Goal: Transaction & Acquisition: Purchase product/service

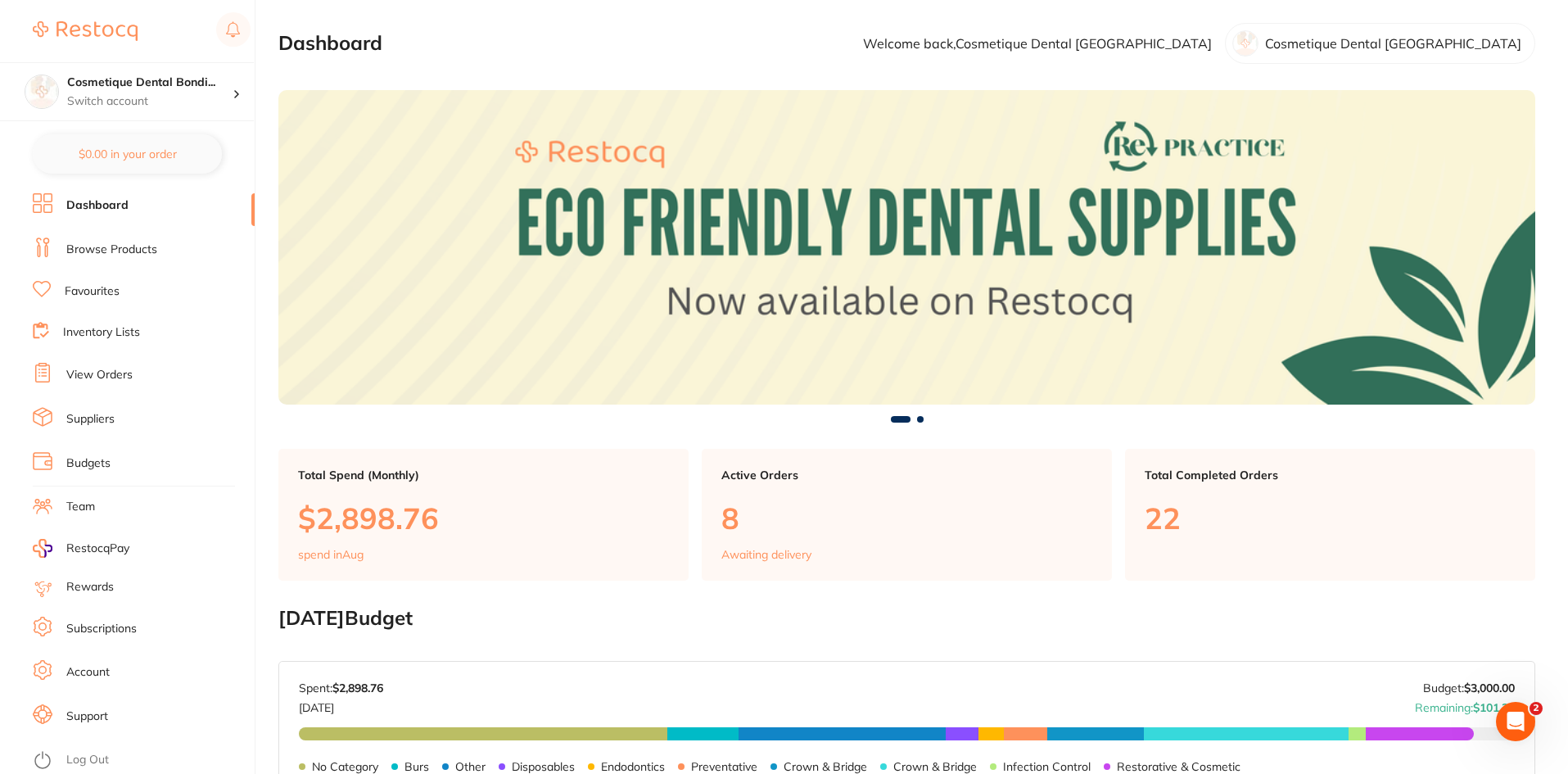
click at [105, 250] on link "Browse Products" at bounding box center [111, 250] width 91 height 17
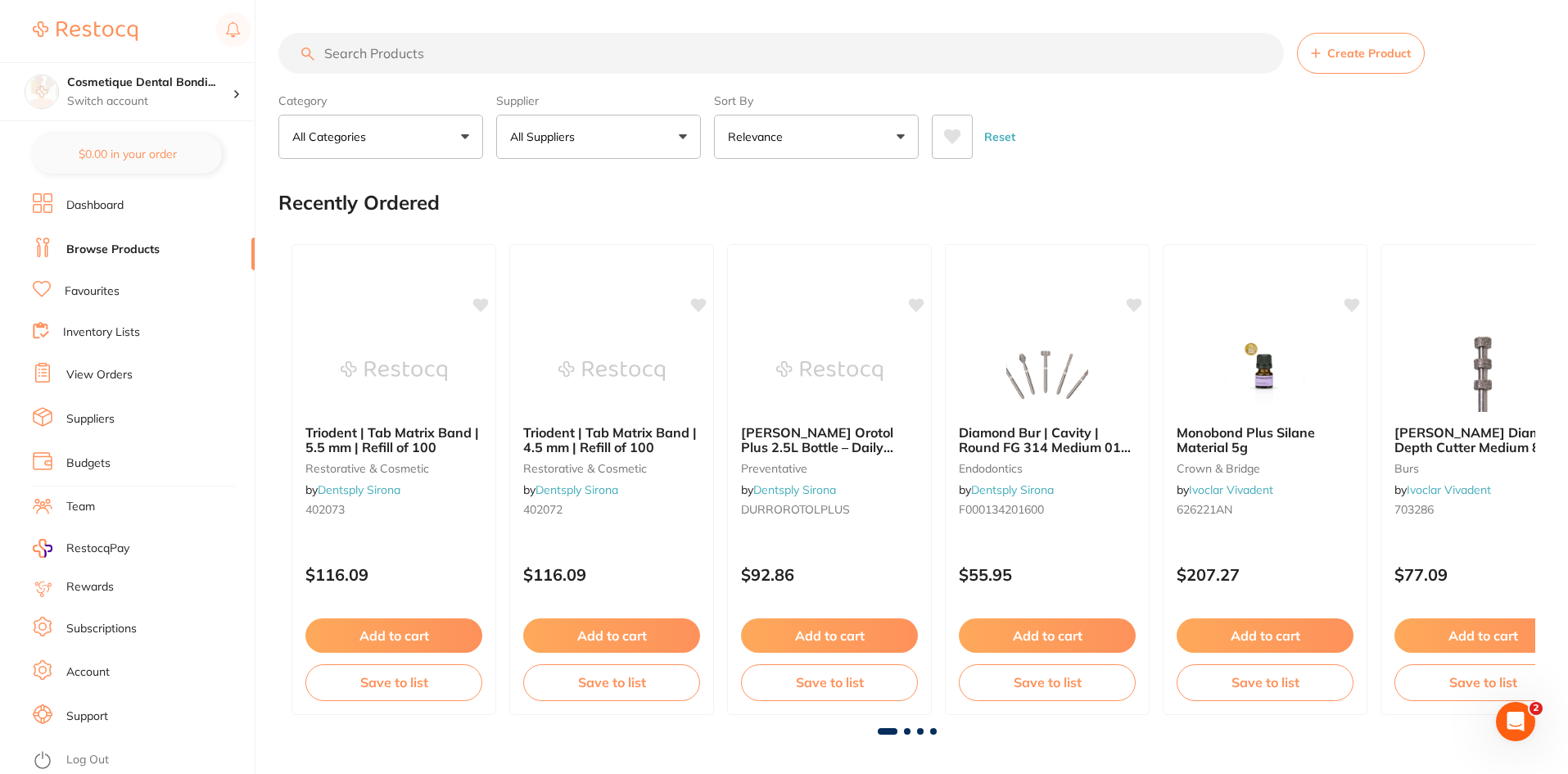
click at [396, 57] on input "search" at bounding box center [782, 54] width 1006 height 41
type input "articane"
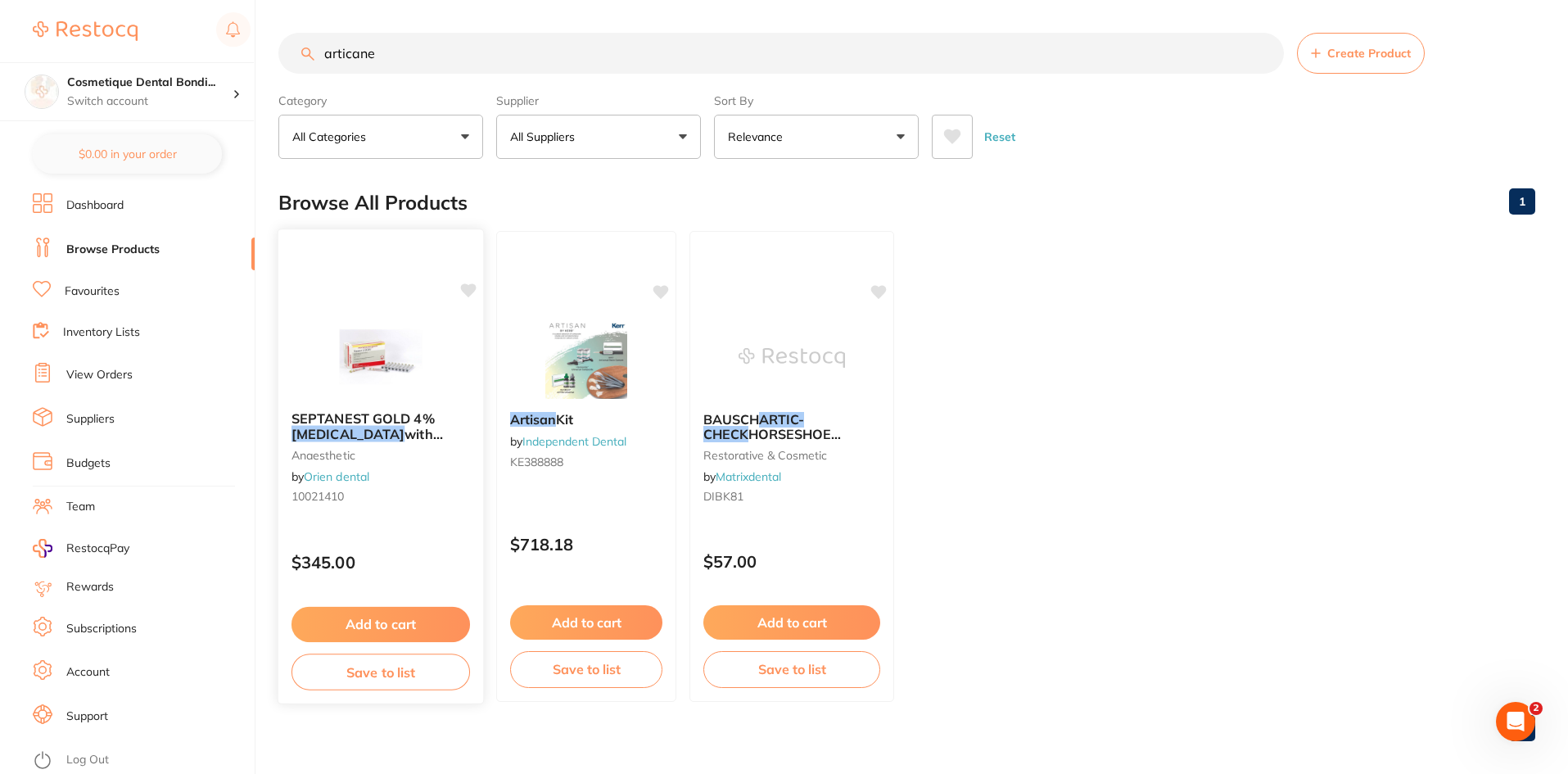
click at [392, 622] on button "Add to cart" at bounding box center [380, 624] width 178 height 35
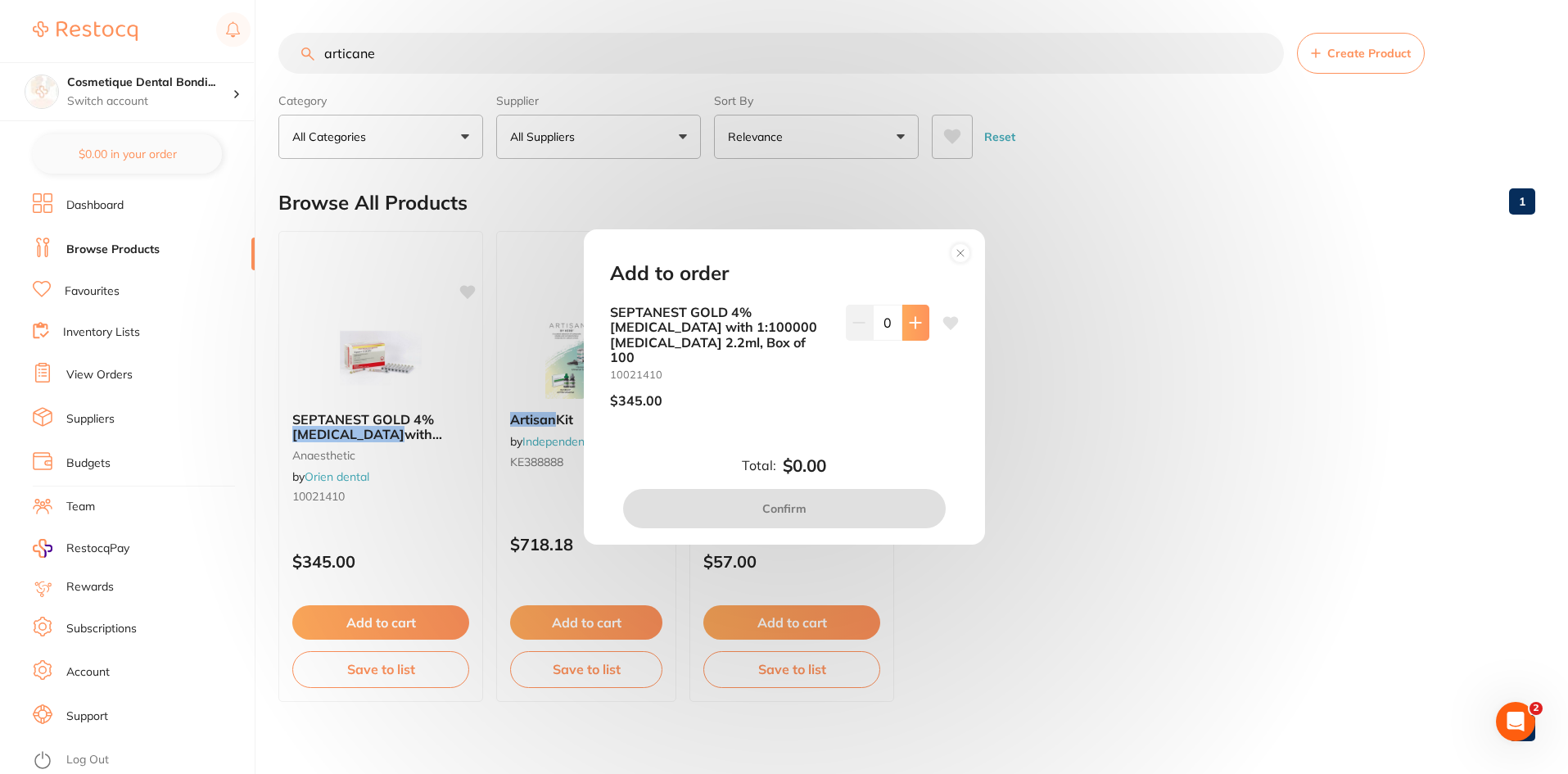
click at [909, 328] on icon at bounding box center [914, 322] width 11 height 11
type input "1"
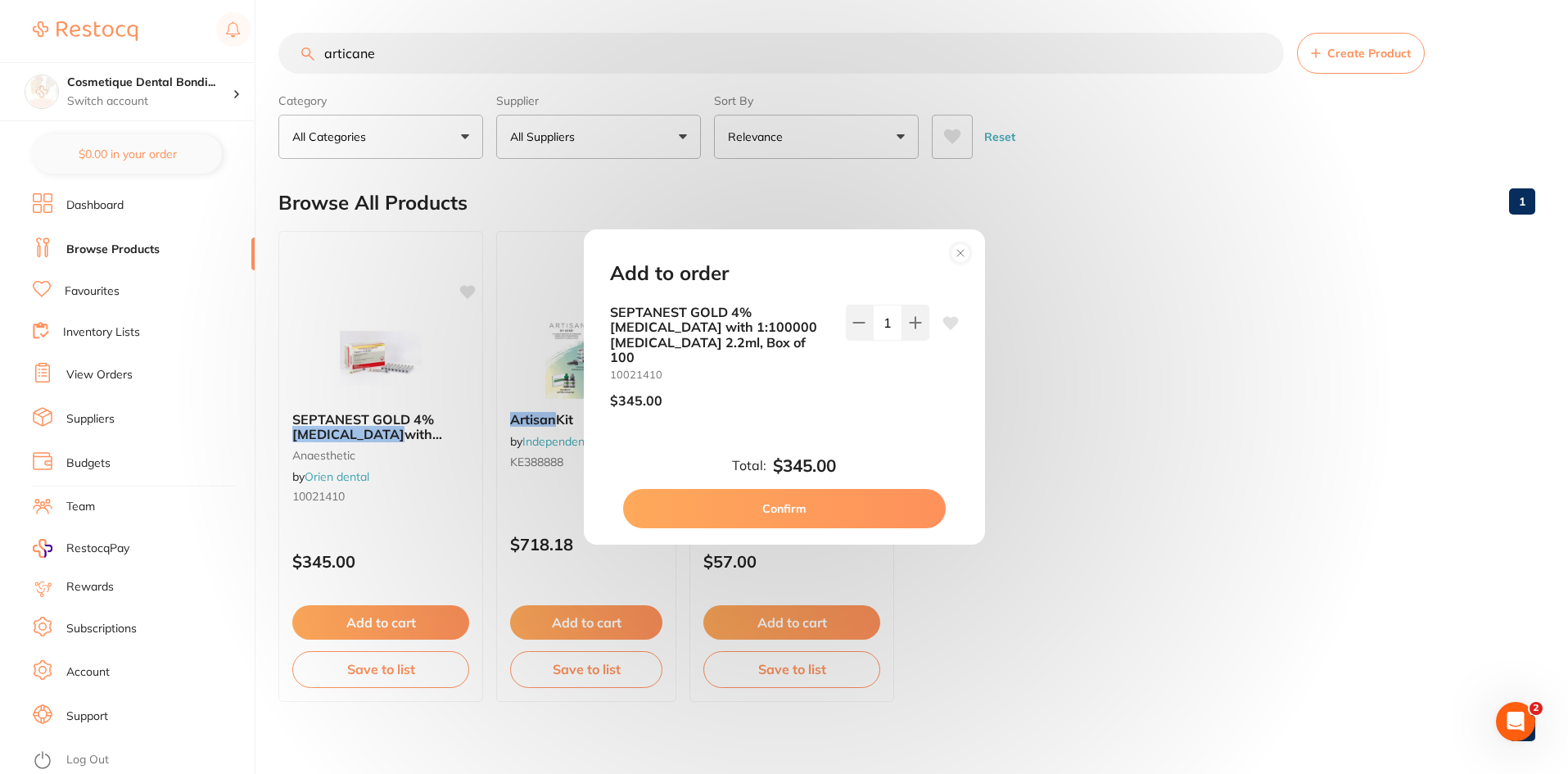
click at [798, 501] on button "Confirm" at bounding box center [784, 509] width 323 height 39
checkbox input "false"
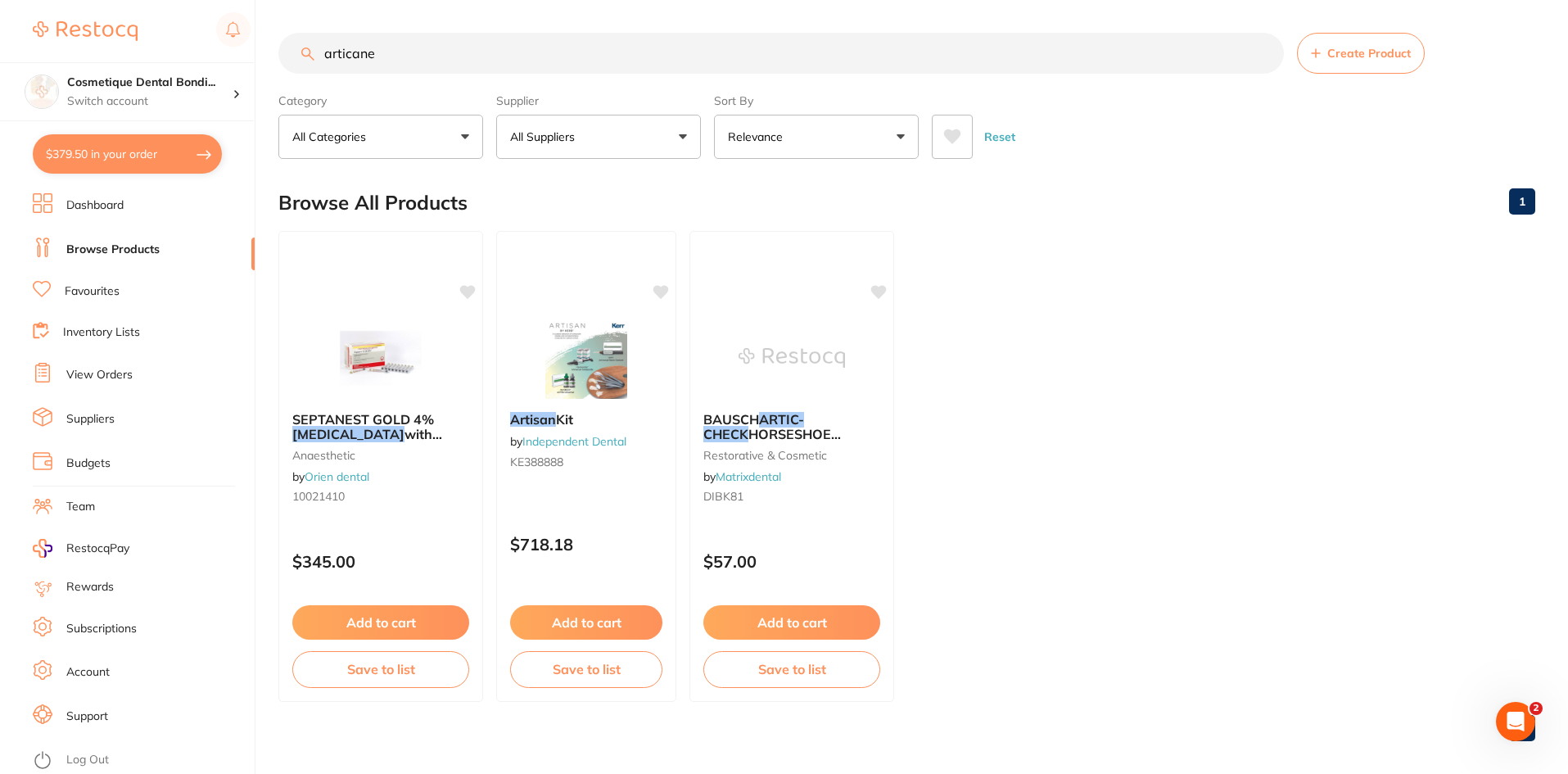
drag, startPoint x: 455, startPoint y: 65, endPoint x: 444, endPoint y: 64, distance: 11.0
click at [449, 72] on main "articane Create Product Category All Categories All Categories anaesthetic rest…" at bounding box center [923, 393] width 1289 height 787
drag, startPoint x: 96, startPoint y: 82, endPoint x: 0, endPoint y: 71, distance: 96.6
click at [0, 71] on div "$379.50 Cosmetique Dental Bondi... Switch account Cosmetique Dental Bondi Junct…" at bounding box center [784, 387] width 1568 height 774
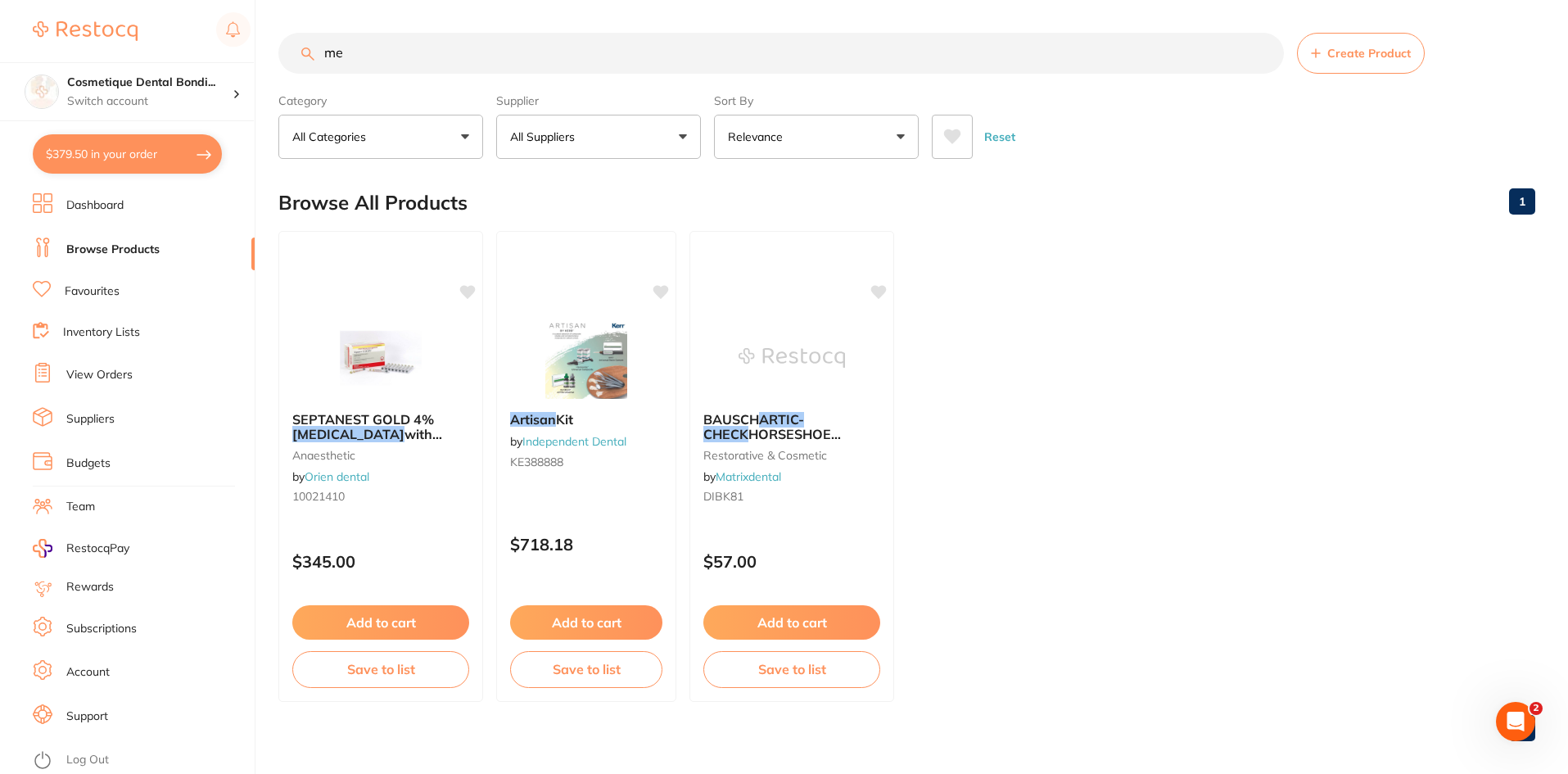
type input "m"
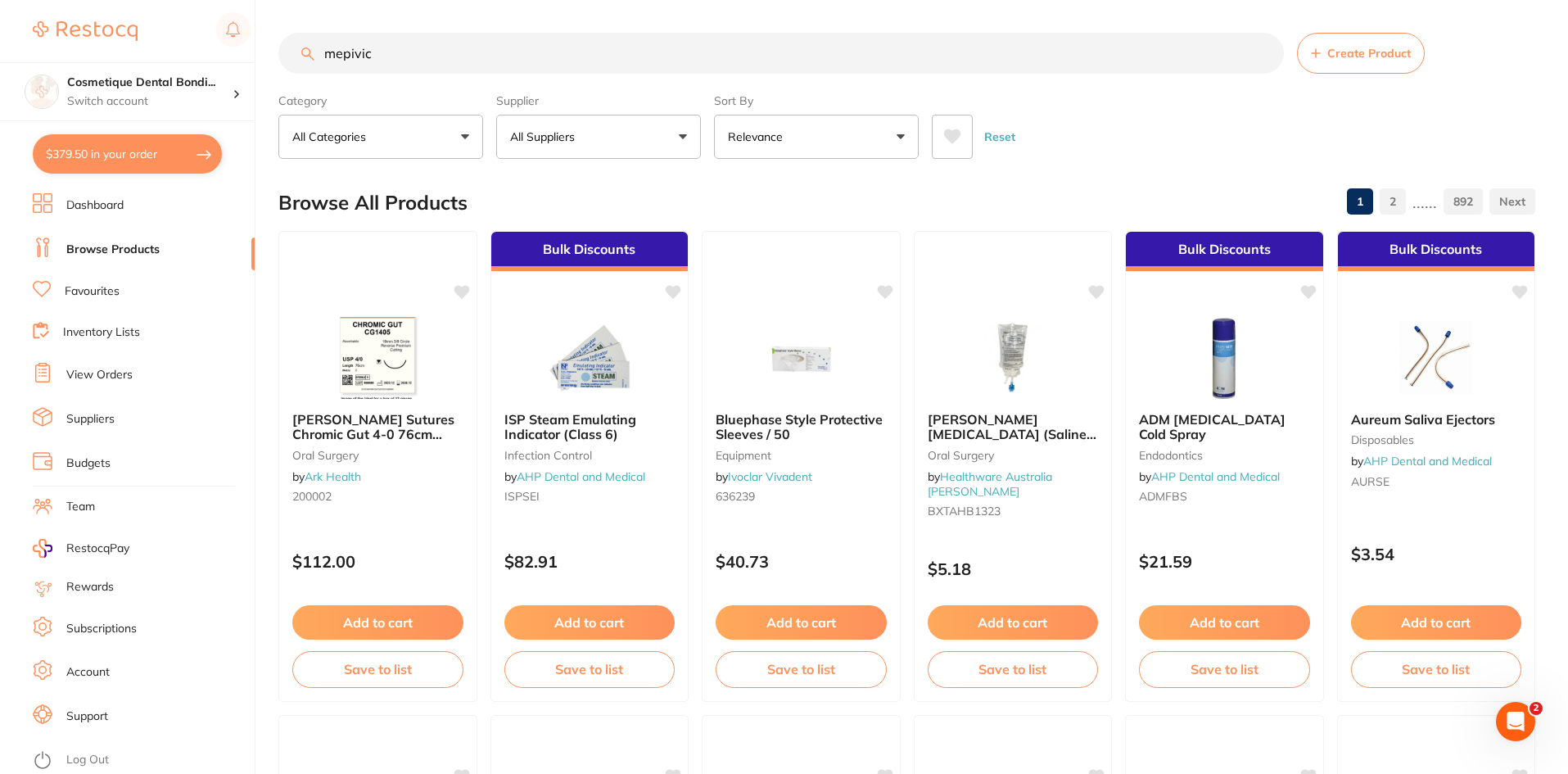
scroll to position [0, 0]
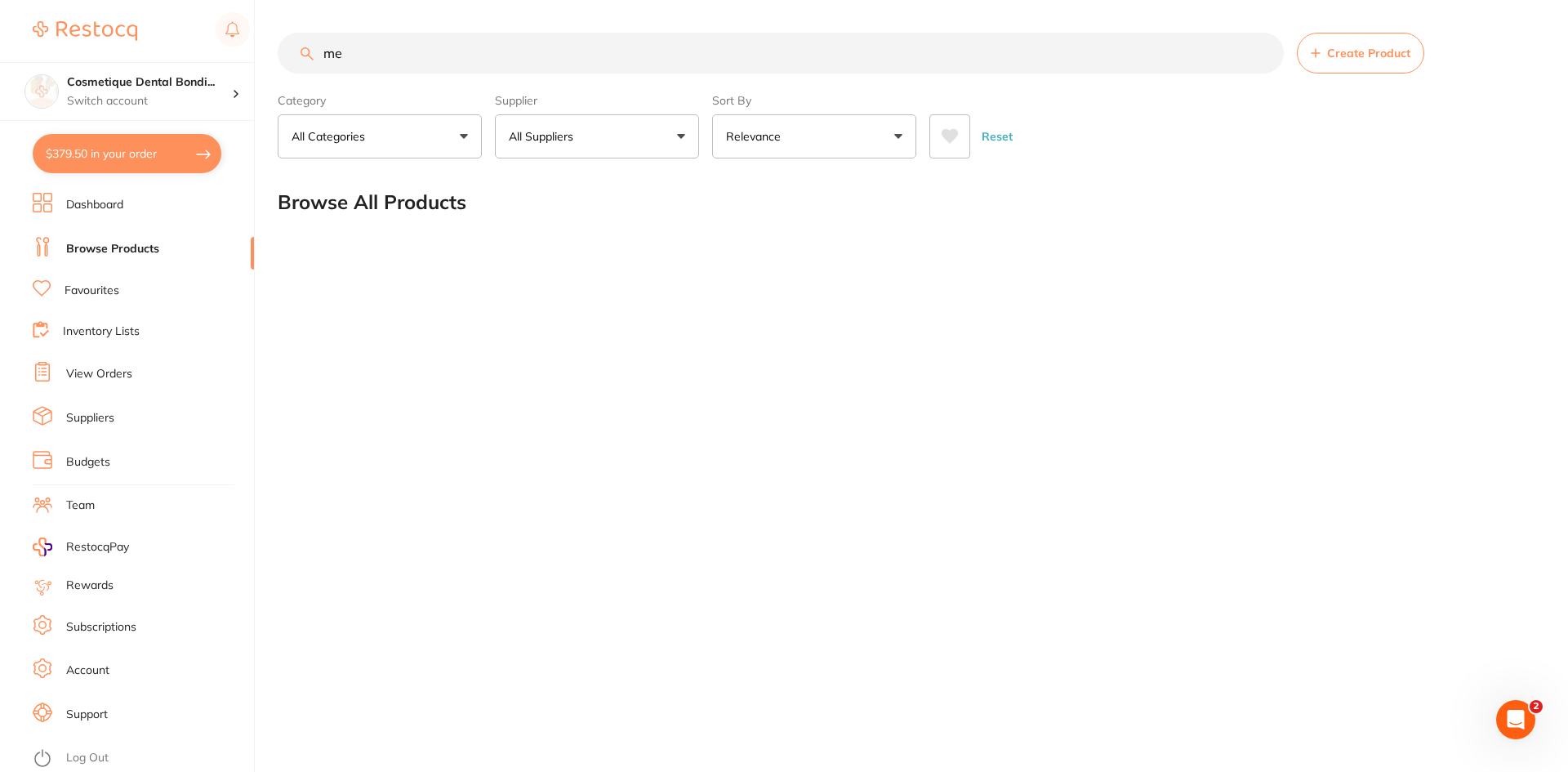
type input "m"
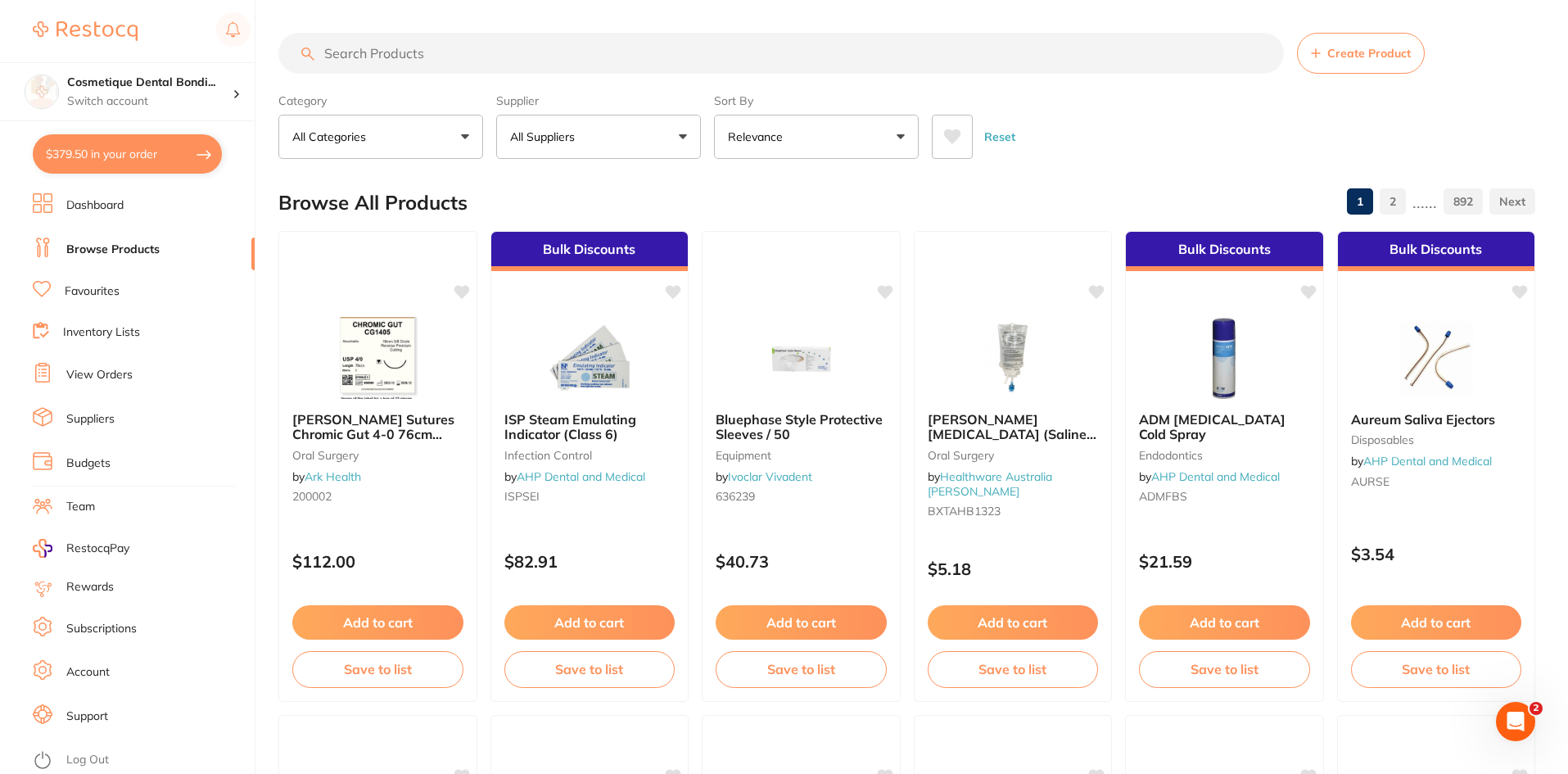
click at [448, 58] on input "search" at bounding box center [782, 54] width 1006 height 41
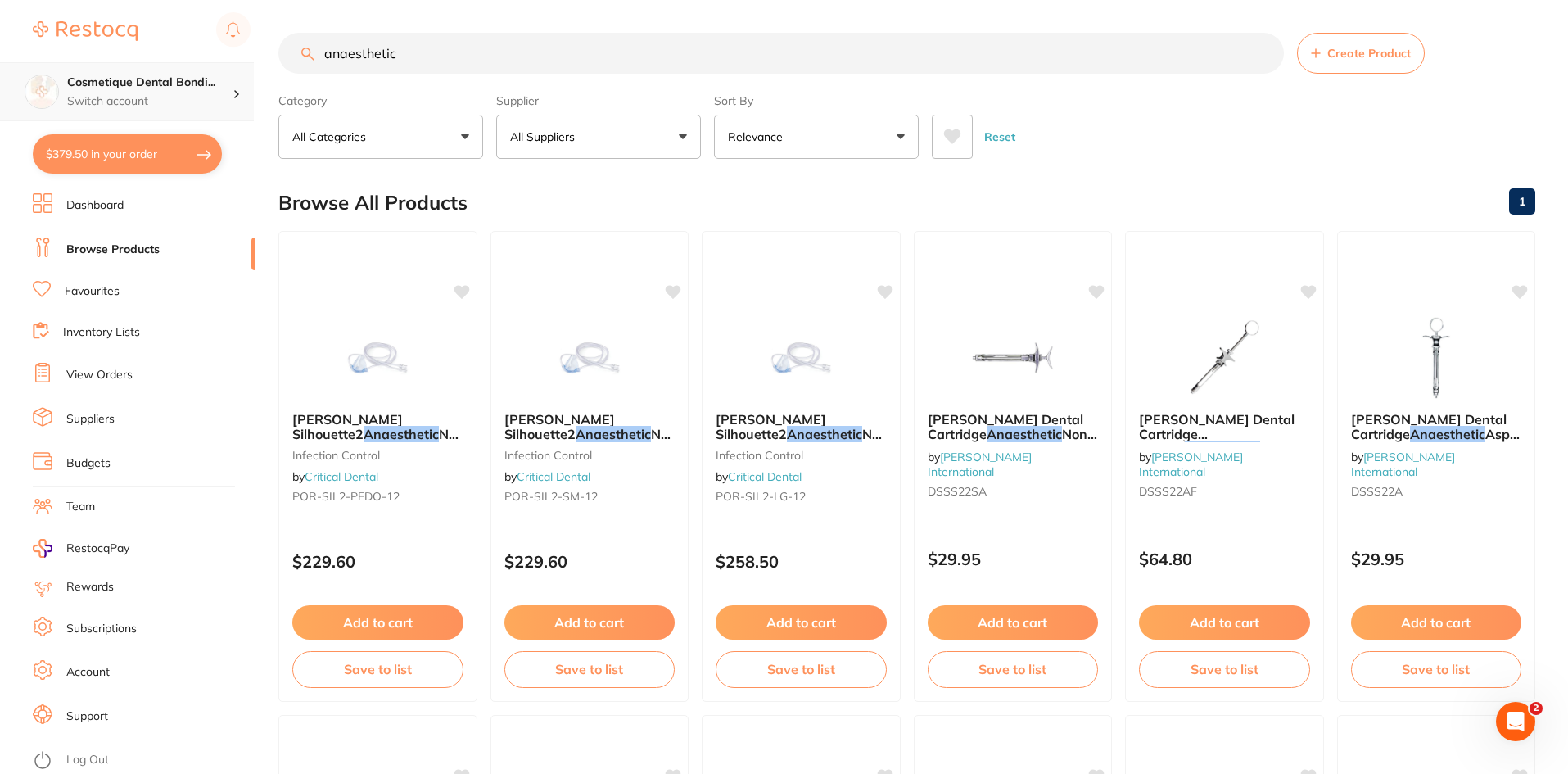
drag, startPoint x: 437, startPoint y: 58, endPoint x: 113, endPoint y: 79, distance: 324.7
click at [135, 76] on div "$379.50 Cosmetique Dental Bondi... Switch account Cosmetique Dental Bondi Junct…" at bounding box center [784, 387] width 1568 height 774
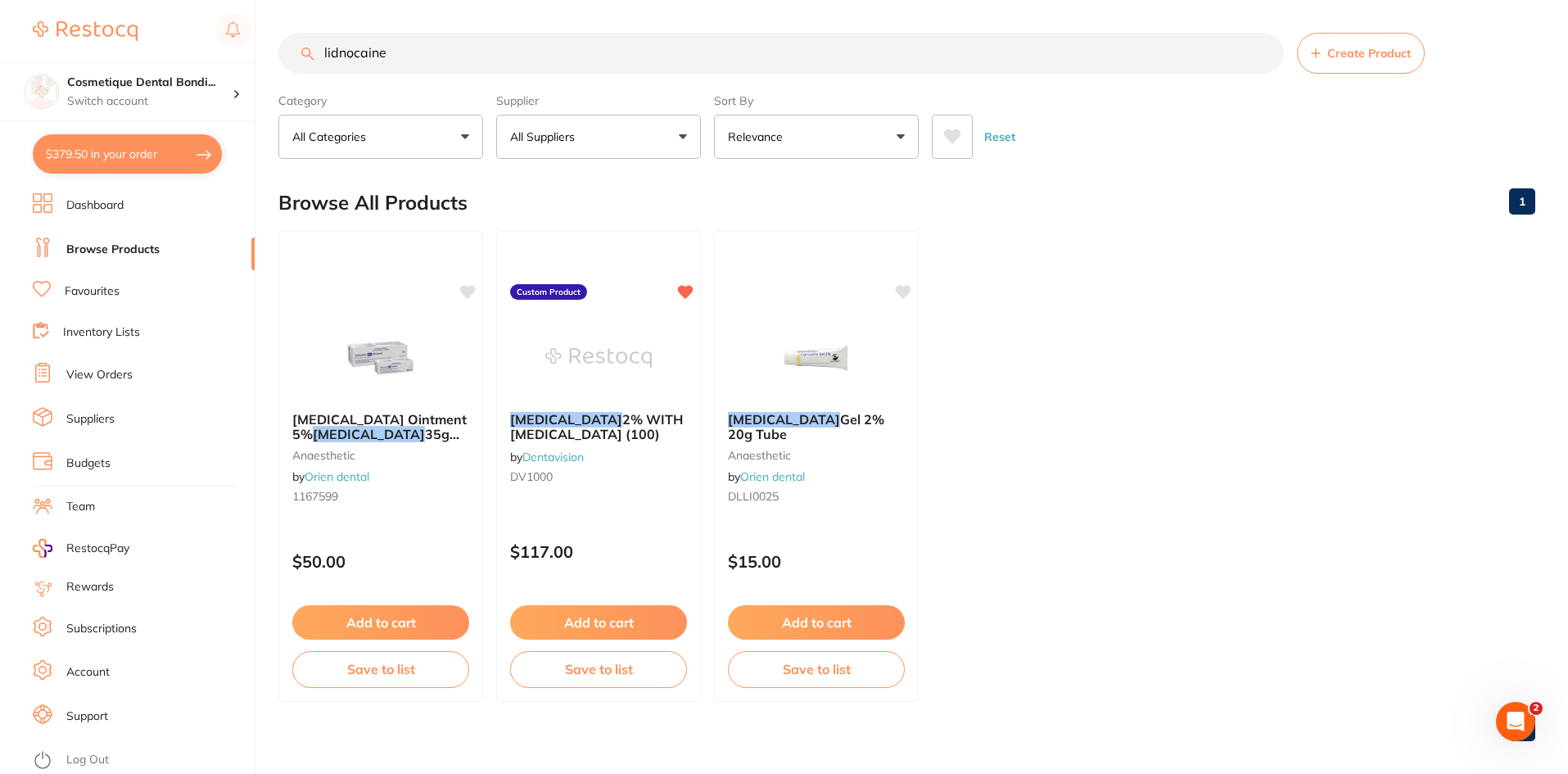
click at [1244, 443] on ul "[MEDICAL_DATA] Ointment 5% [MEDICAL_DATA] 35g Tube anaesthetic by Orien dental …" at bounding box center [907, 466] width 1257 height 471
drag, startPoint x: 240, startPoint y: 28, endPoint x: 106, endPoint y: 19, distance: 134.3
click at [127, 21] on div "$379.50 Cosmetique Dental Bondi... Switch account Cosmetique Dental [GEOGRAPHIC…" at bounding box center [784, 387] width 1568 height 774
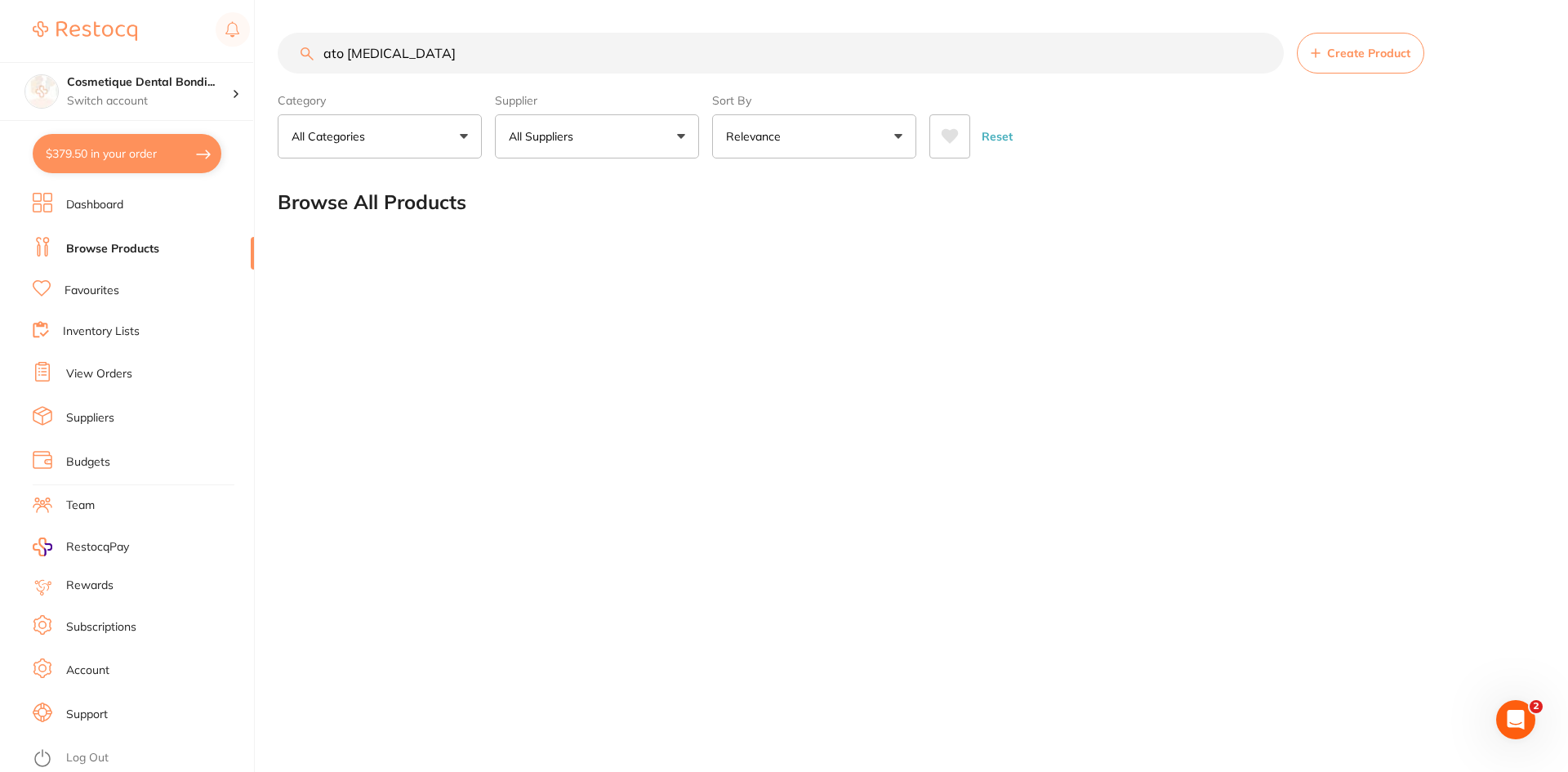
drag, startPoint x: 349, startPoint y: 53, endPoint x: 166, endPoint y: 39, distance: 183.5
click at [166, 39] on div "$379.50 Cosmetique Dental Bondi... Switch account Cosmetique Dental Bondi Junct…" at bounding box center [784, 386] width 1568 height 772
type input "[MEDICAL_DATA]"
click at [491, 282] on div "[MEDICAL_DATA] Create Product Category All Categories All Categories No categor…" at bounding box center [923, 386] width 1290 height 772
drag, startPoint x: 453, startPoint y: 44, endPoint x: 48, endPoint y: 15, distance: 406.0
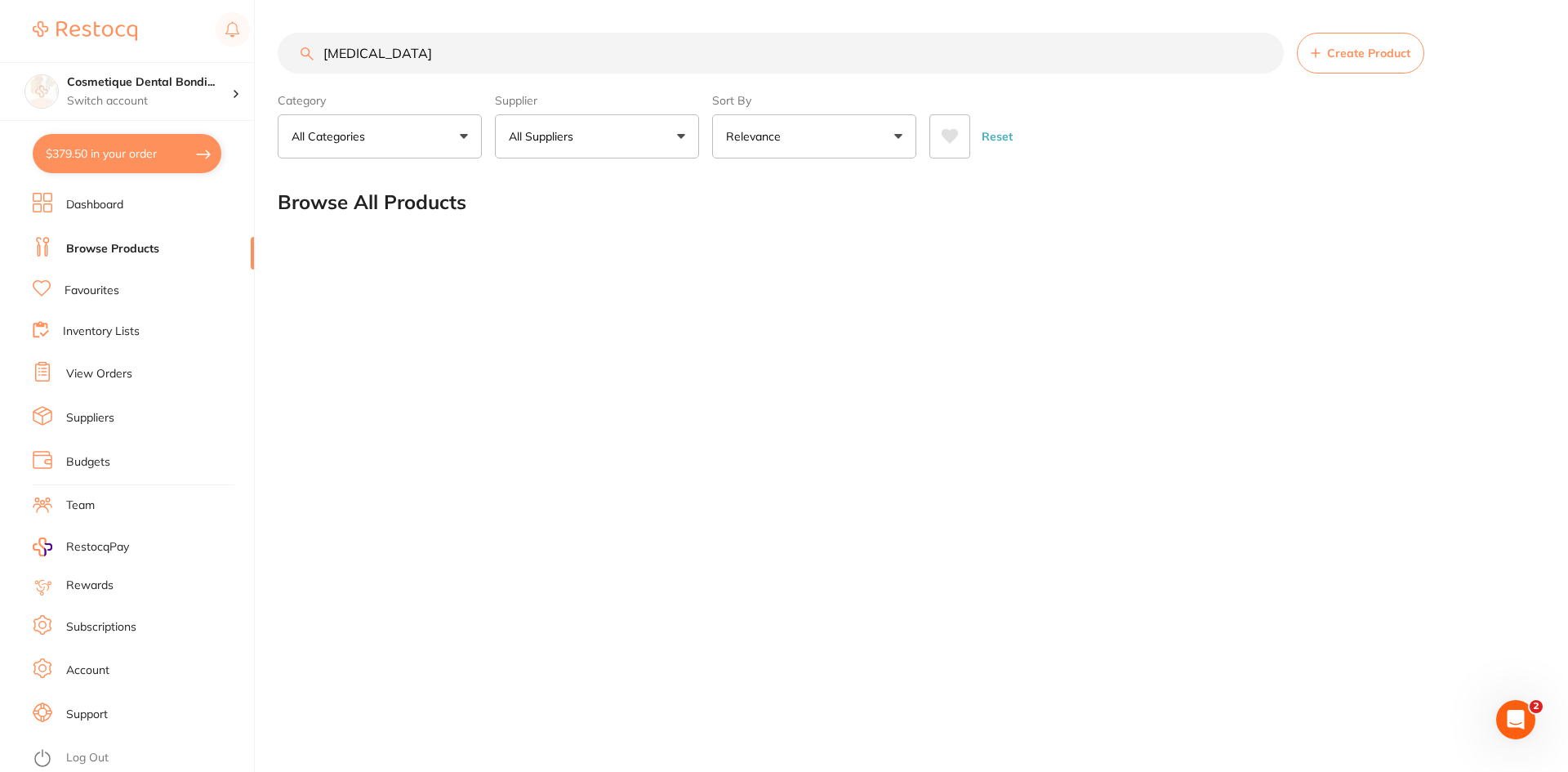
click at [74, 16] on div "$379.50 Cosmetique Dental Bondi... Switch account Cosmetique Dental Bondi Junct…" at bounding box center [784, 386] width 1568 height 772
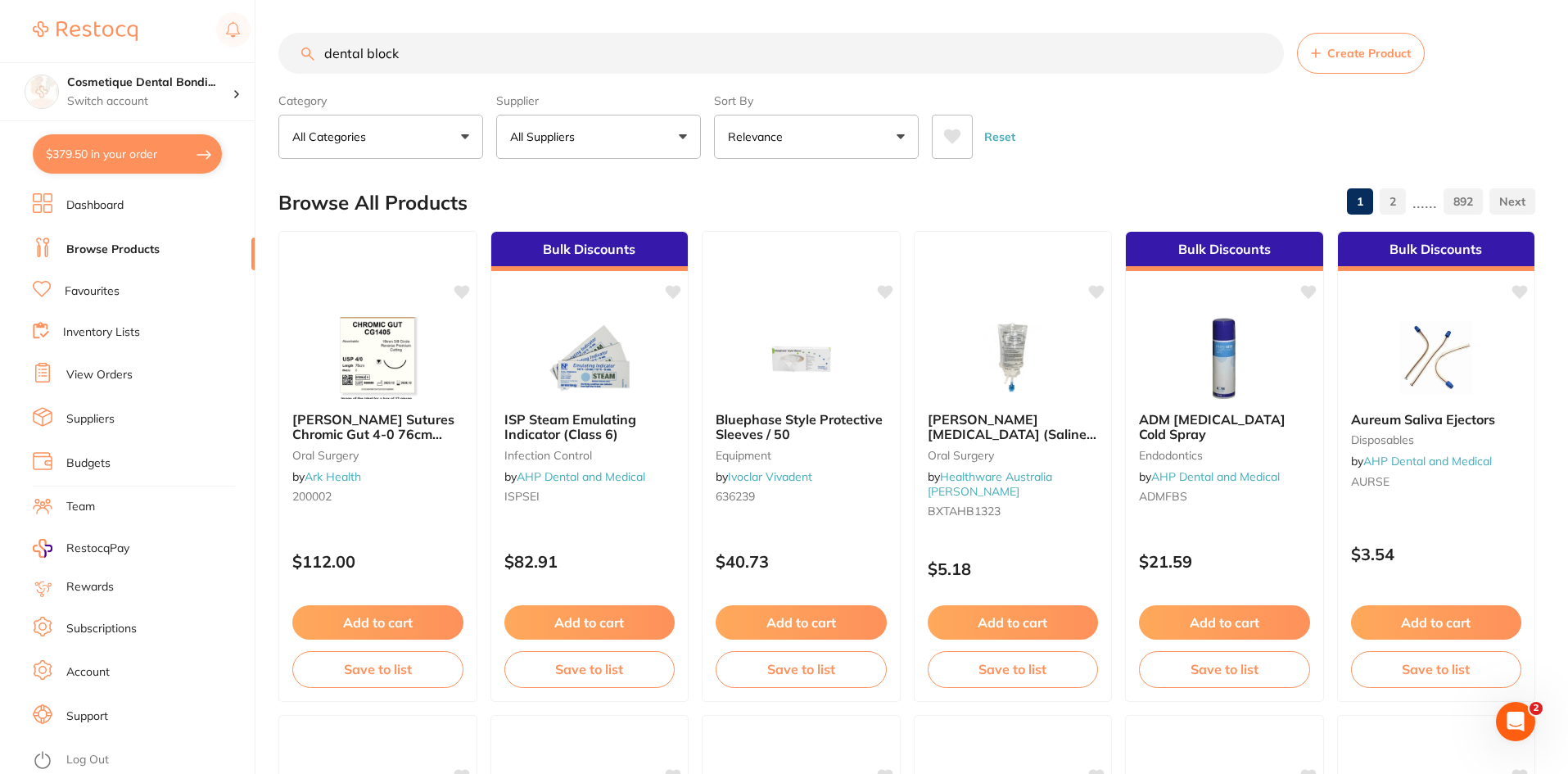
type input "dental block"
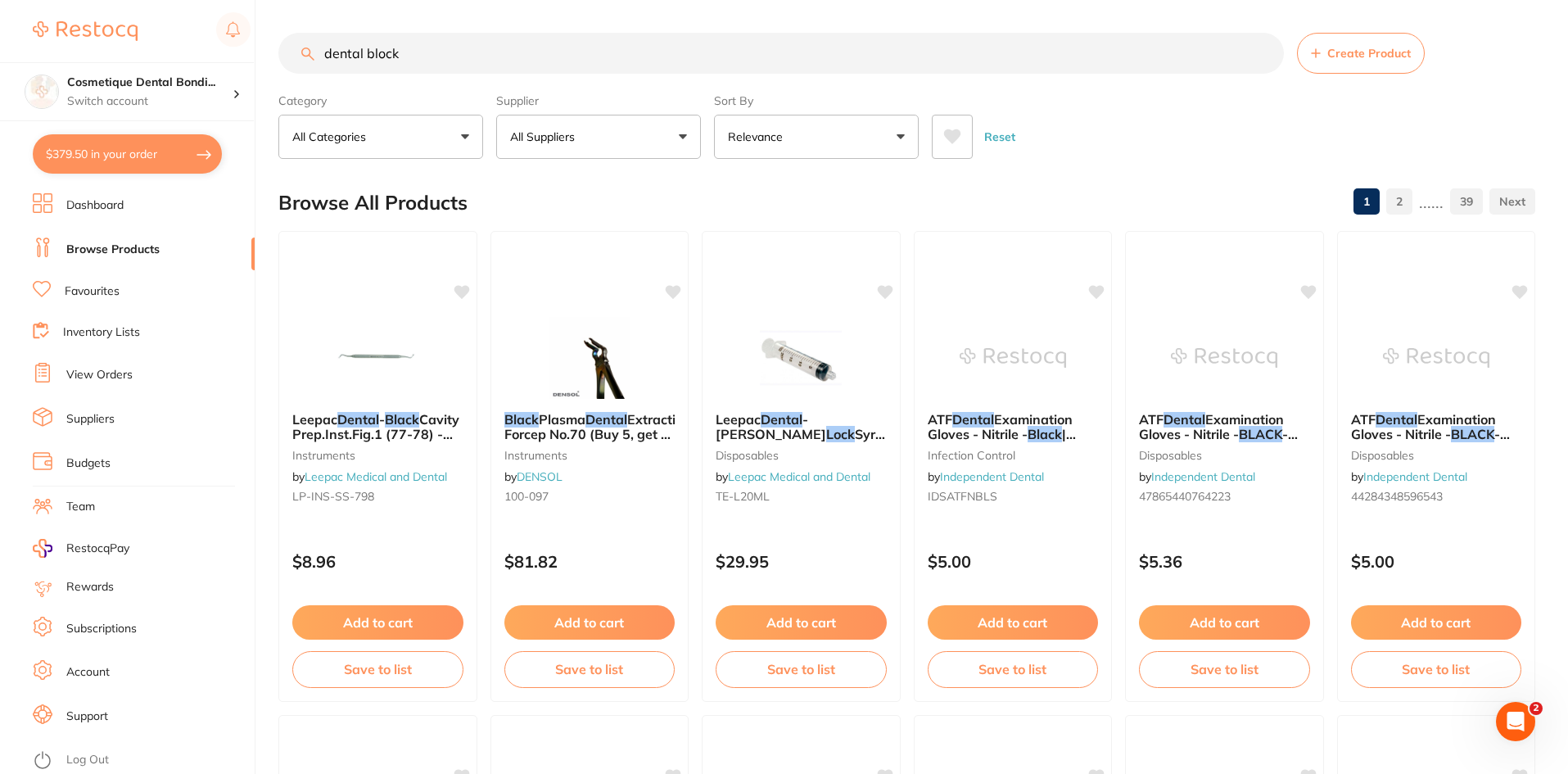
drag, startPoint x: 1266, startPoint y: 53, endPoint x: 1269, endPoint y: 62, distance: 9.5
click at [1269, 62] on input "dental block" at bounding box center [782, 54] width 1006 height 41
click at [786, 46] on input "dental block" at bounding box center [782, 54] width 1006 height 41
